Goal: Task Accomplishment & Management: Complete application form

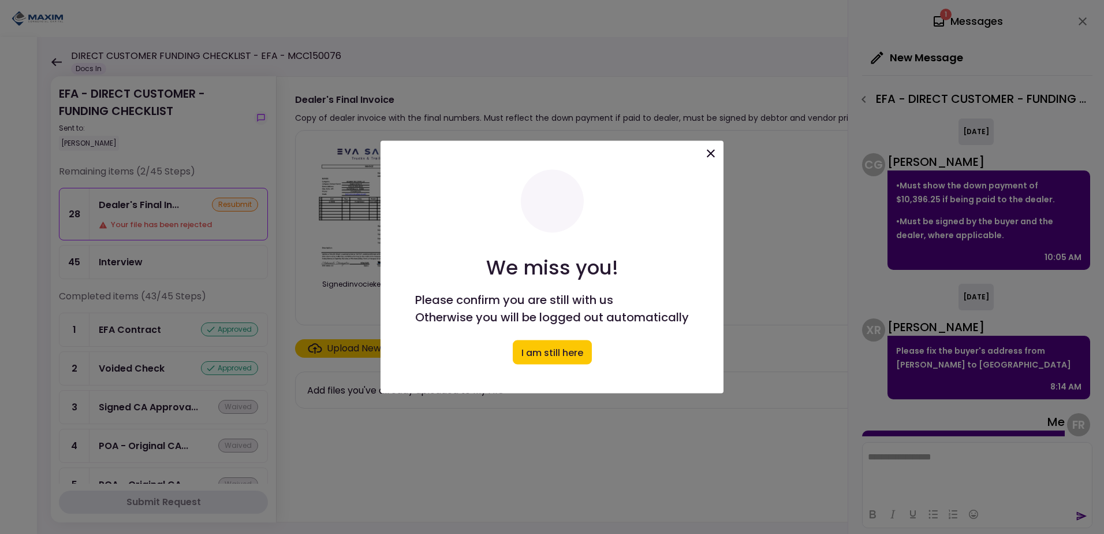
scroll to position [63, 0]
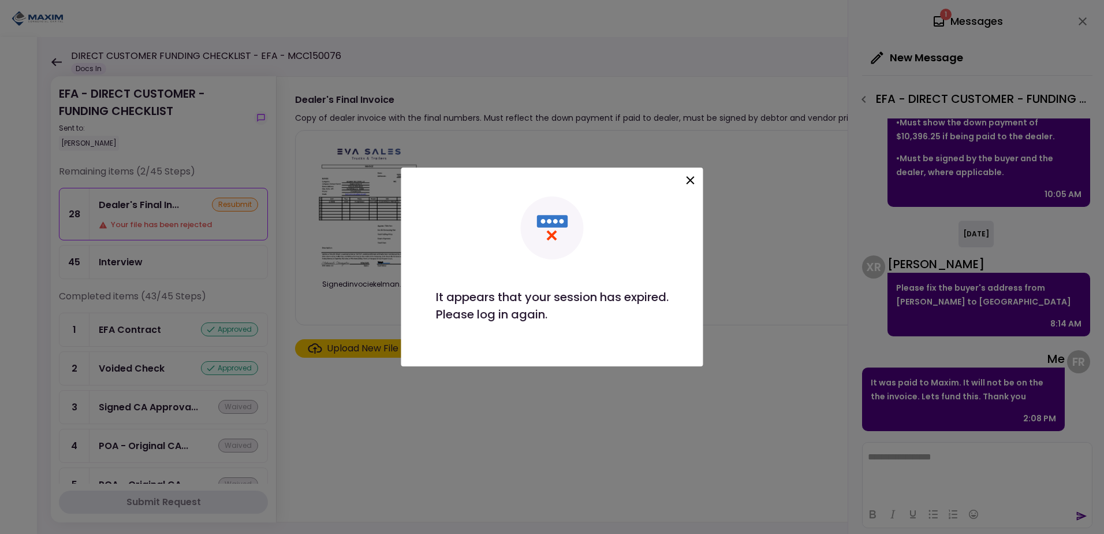
click at [713, 154] on div at bounding box center [552, 267] width 1104 height 534
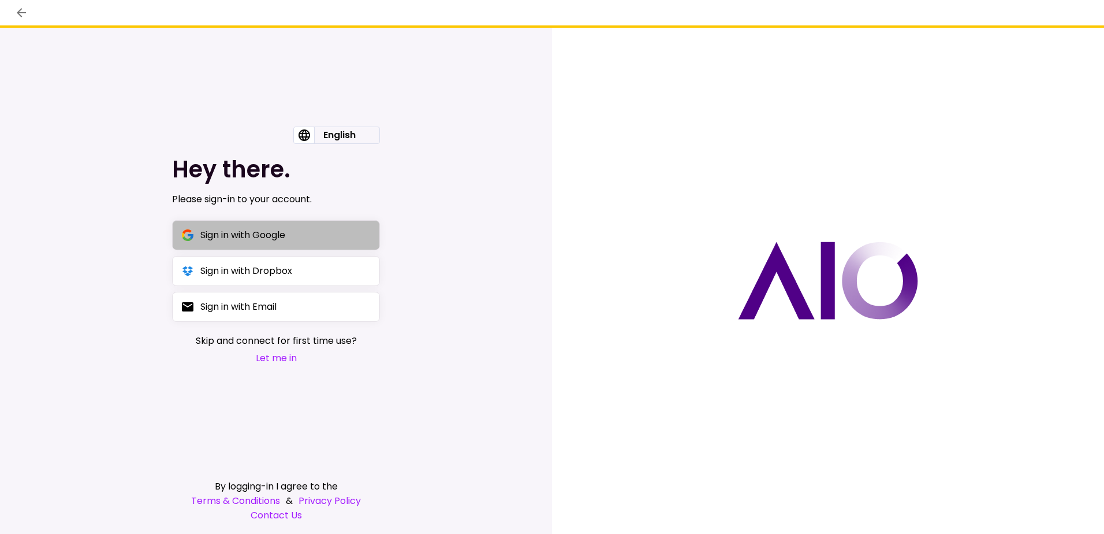
click at [274, 235] on div "Sign in with Google" at bounding box center [242, 235] width 85 height 14
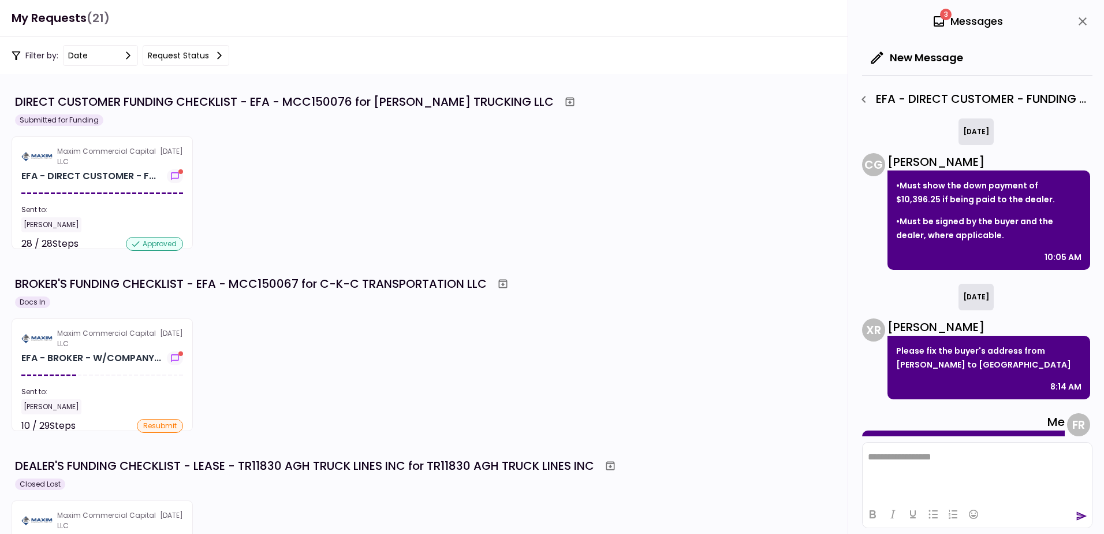
scroll to position [63, 0]
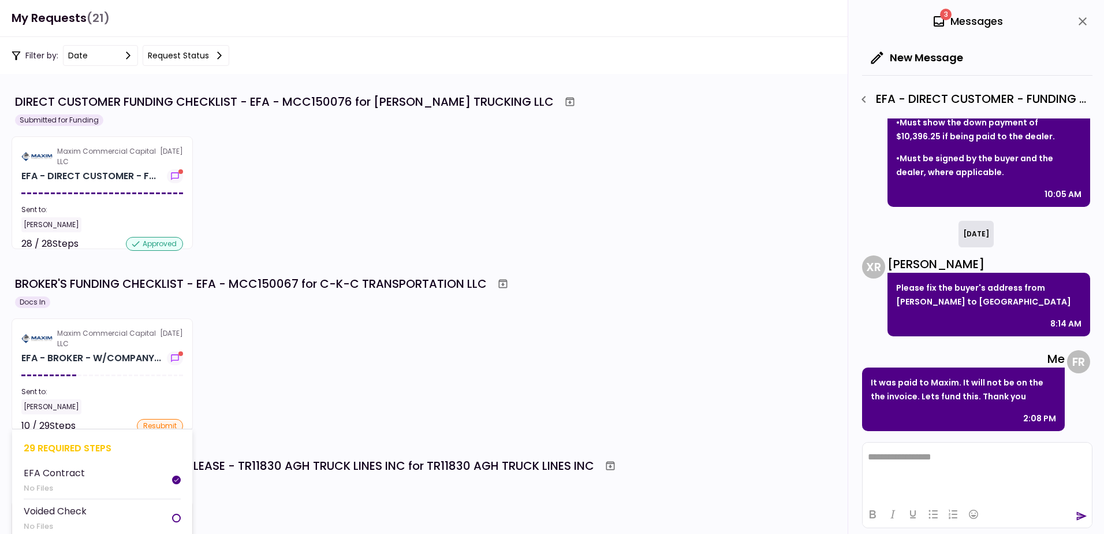
click at [101, 350] on section "Maxim Commercial Capital LLC [DATE] EFA - BROKER - W/COMPANY... Sent to: [PERSO…" at bounding box center [102, 374] width 181 height 113
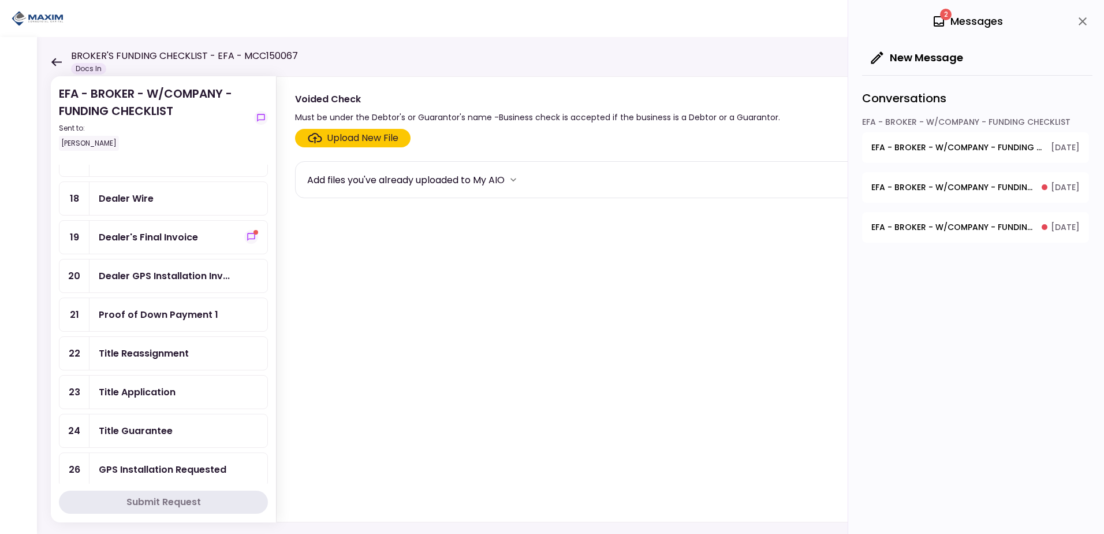
scroll to position [289, 0]
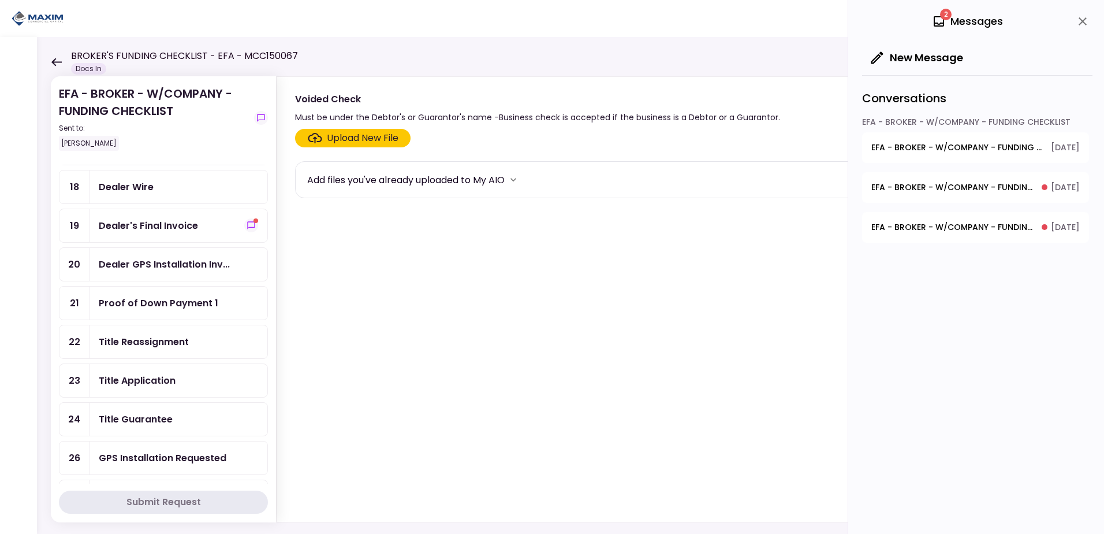
click at [157, 303] on div "Proof of Down Payment 1" at bounding box center [159, 303] width 120 height 14
click at [344, 133] on div "Upload New File" at bounding box center [363, 138] width 72 height 14
click at [0, 0] on input "Upload New File" at bounding box center [0, 0] width 0 height 0
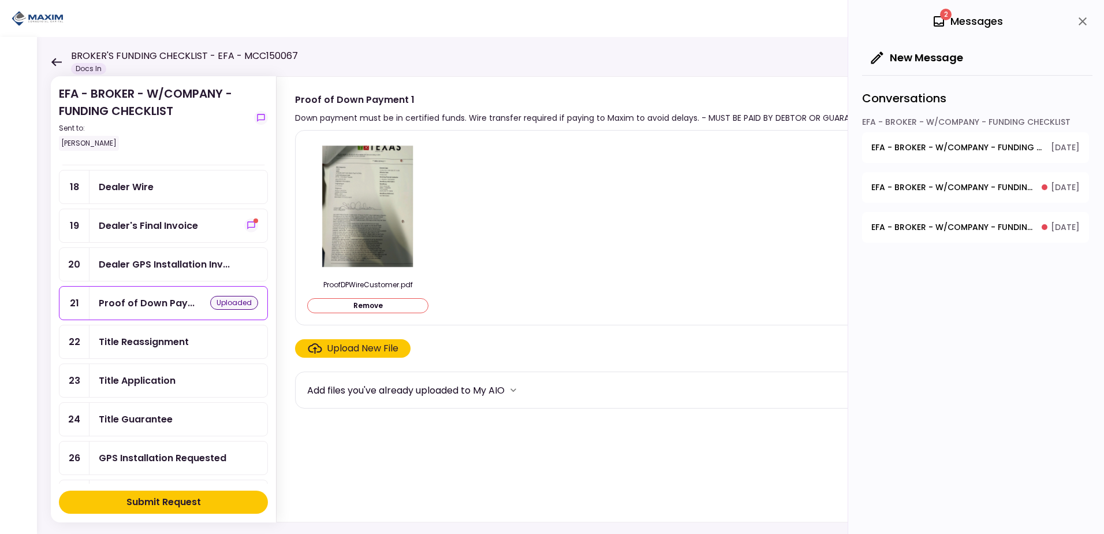
click at [167, 498] on div "Submit Request" at bounding box center [163, 502] width 75 height 14
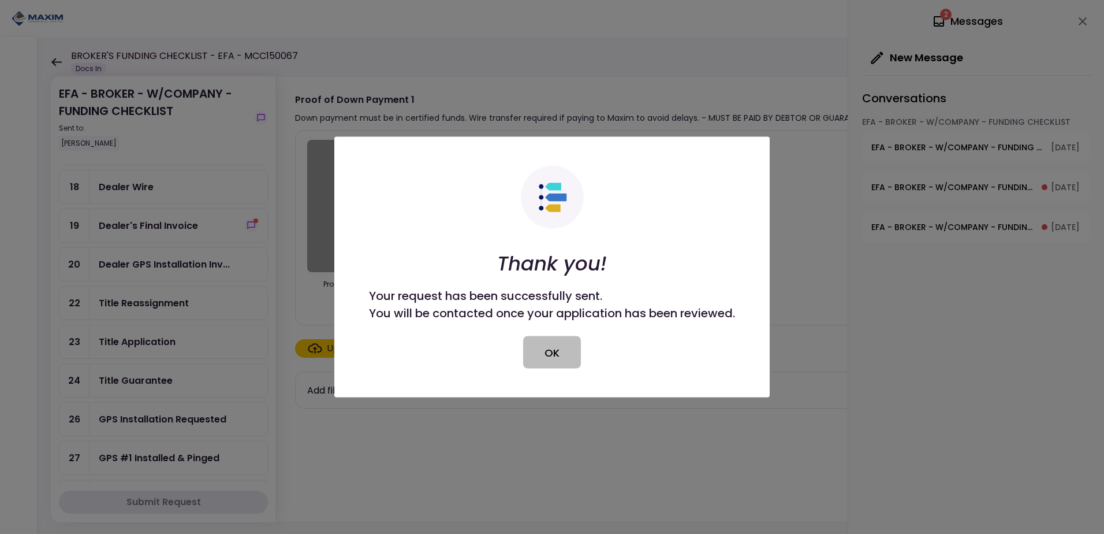
click at [557, 351] on button "OK" at bounding box center [552, 352] width 58 height 32
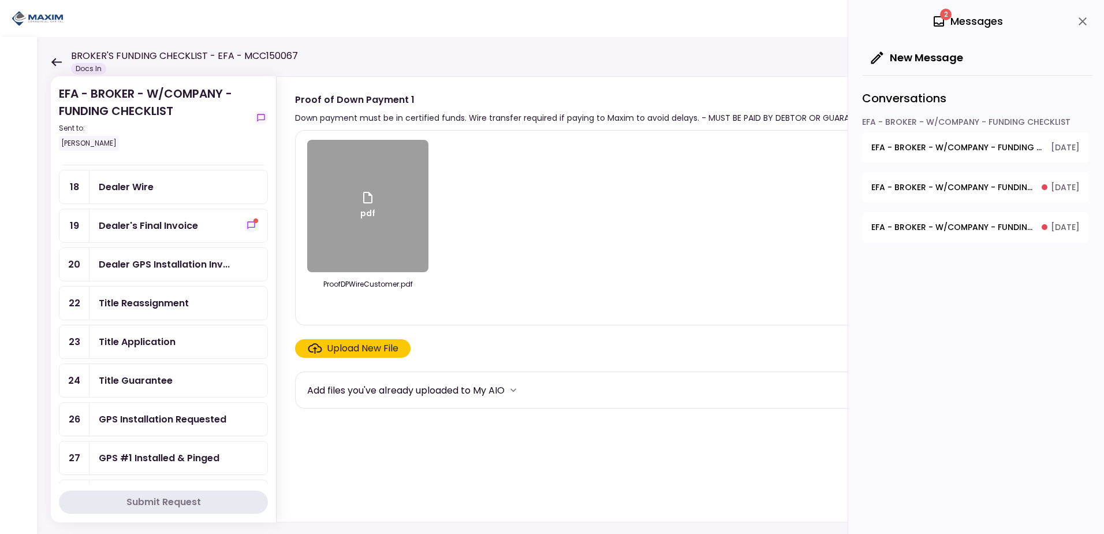
scroll to position [347, 0]
